Goal: Navigation & Orientation: Find specific page/section

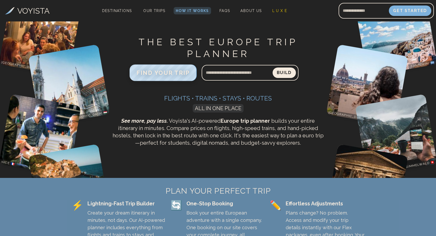
click at [182, 73] on span "FIND YOUR TRIP" at bounding box center [162, 72] width 53 height 7
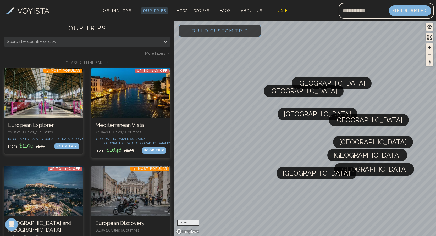
click at [350, 159] on span "[GEOGRAPHIC_DATA]" at bounding box center [366, 155] width 67 height 13
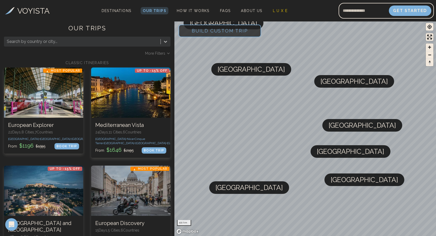
click at [336, 156] on span "[GEOGRAPHIC_DATA]" at bounding box center [350, 151] width 67 height 13
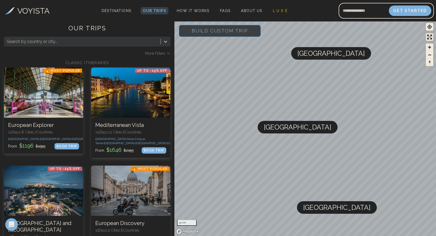
click at [281, 130] on span "[GEOGRAPHIC_DATA]" at bounding box center [297, 127] width 67 height 13
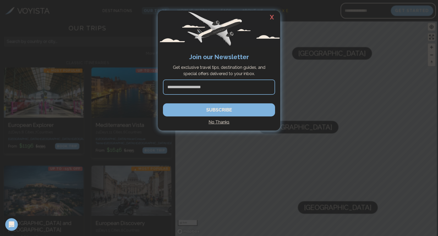
click at [269, 17] on h2 "X" at bounding box center [271, 17] width 17 height 14
